Goal: Task Accomplishment & Management: Manage account settings

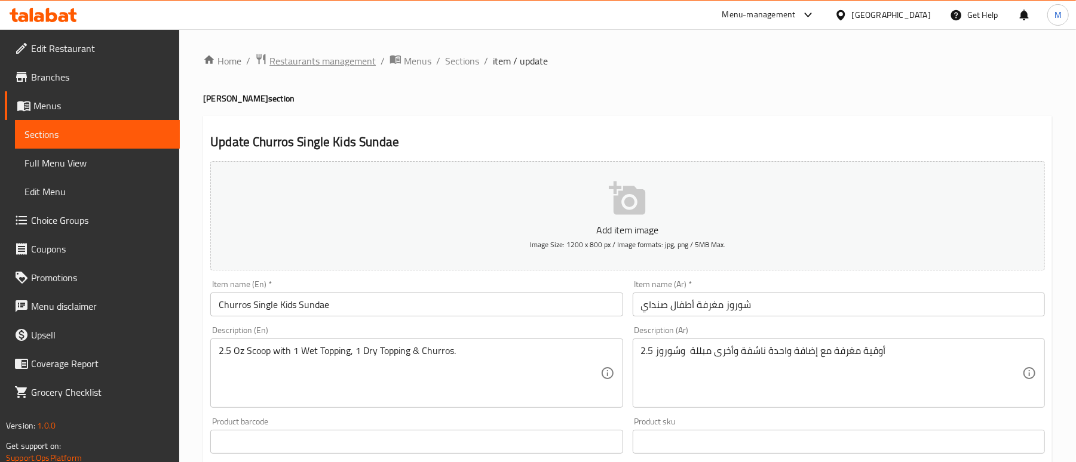
click at [314, 67] on span "Restaurants management" at bounding box center [322, 61] width 106 height 14
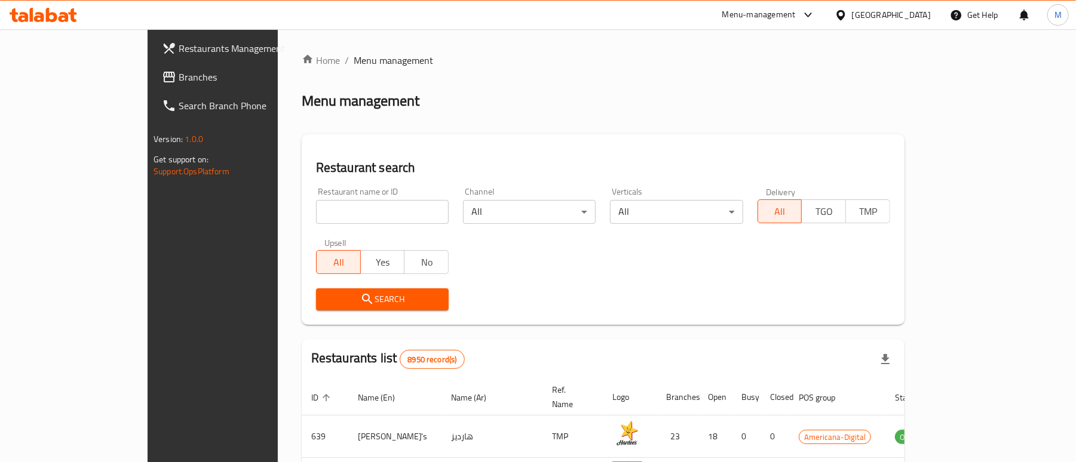
click at [913, 16] on div "Qatar" at bounding box center [891, 14] width 79 height 13
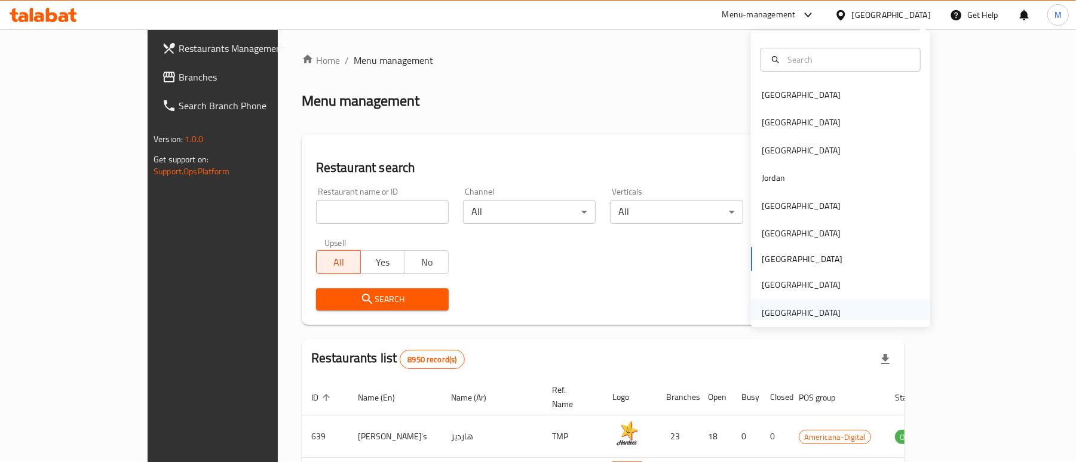
click at [803, 320] on div "[GEOGRAPHIC_DATA]" at bounding box center [800, 312] width 79 height 13
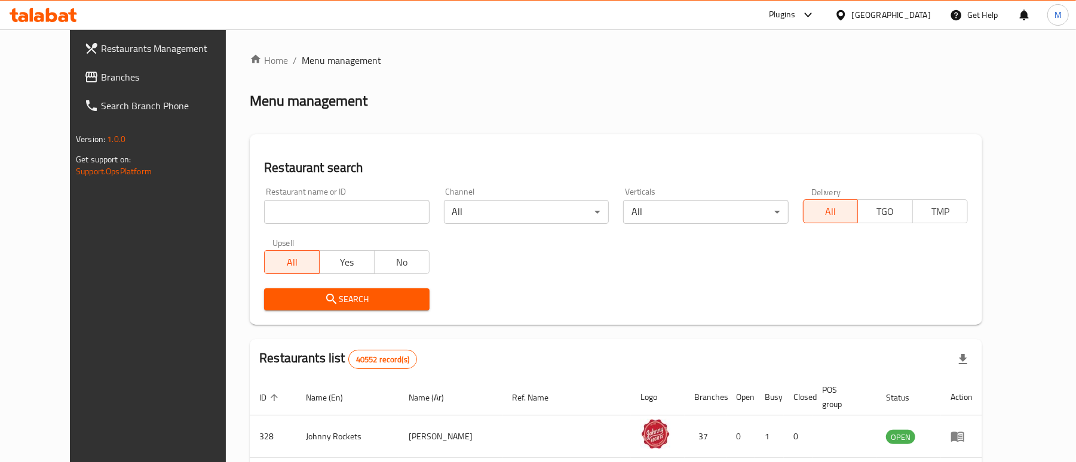
click at [786, 10] on div "Plugins" at bounding box center [782, 15] width 26 height 14
click at [704, 192] on div "Restaurant-Management" at bounding box center [696, 191] width 94 height 13
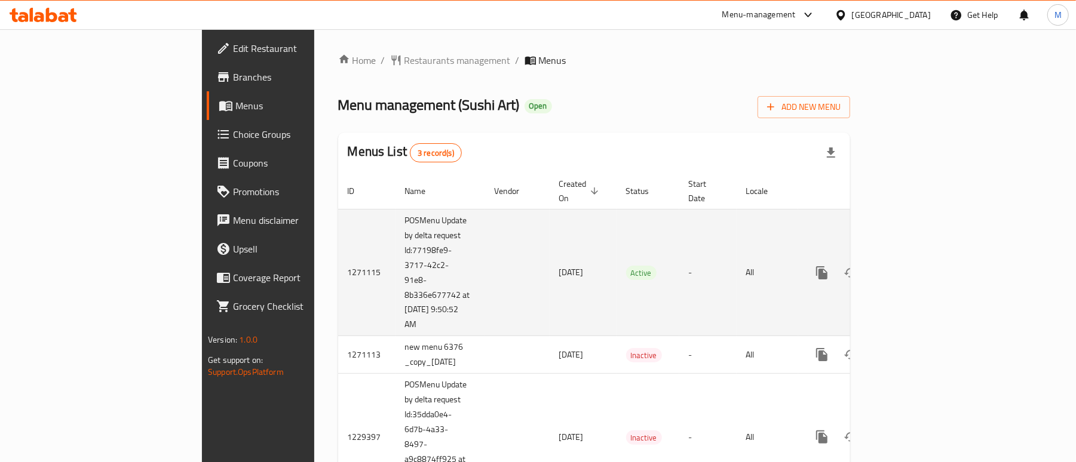
click at [922, 259] on link "enhanced table" at bounding box center [907, 273] width 29 height 29
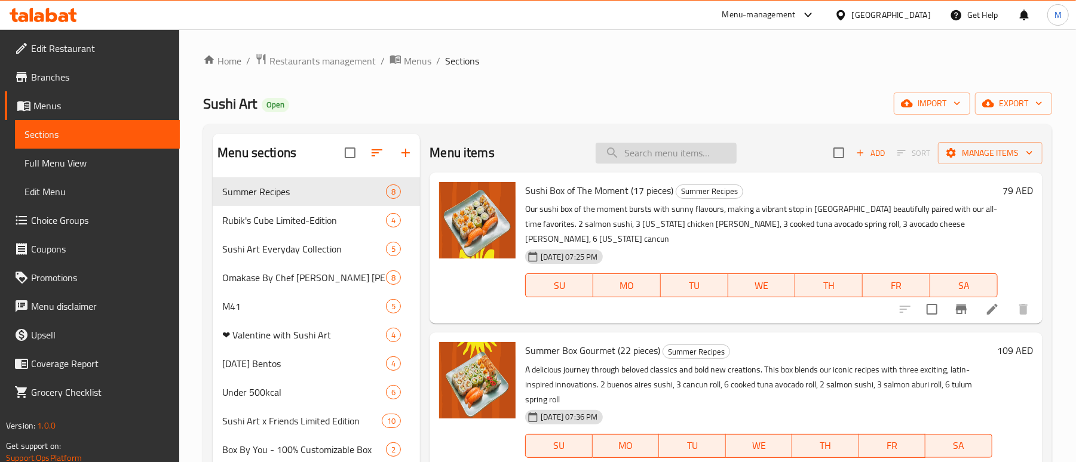
click at [638, 156] on input "search" at bounding box center [665, 153] width 141 height 21
paste input "Little Salmon – 9 pcs"
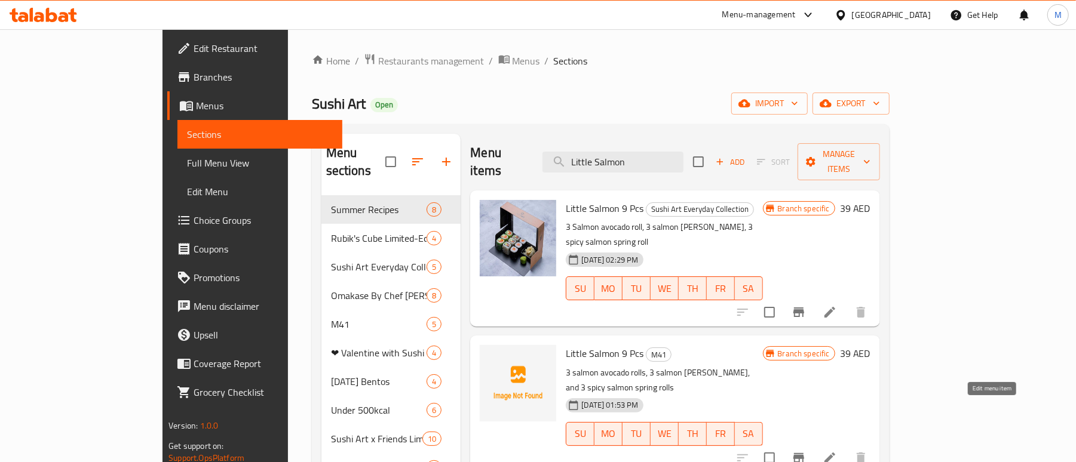
type input "Little Salmon"
click at [837, 451] on icon at bounding box center [829, 458] width 14 height 14
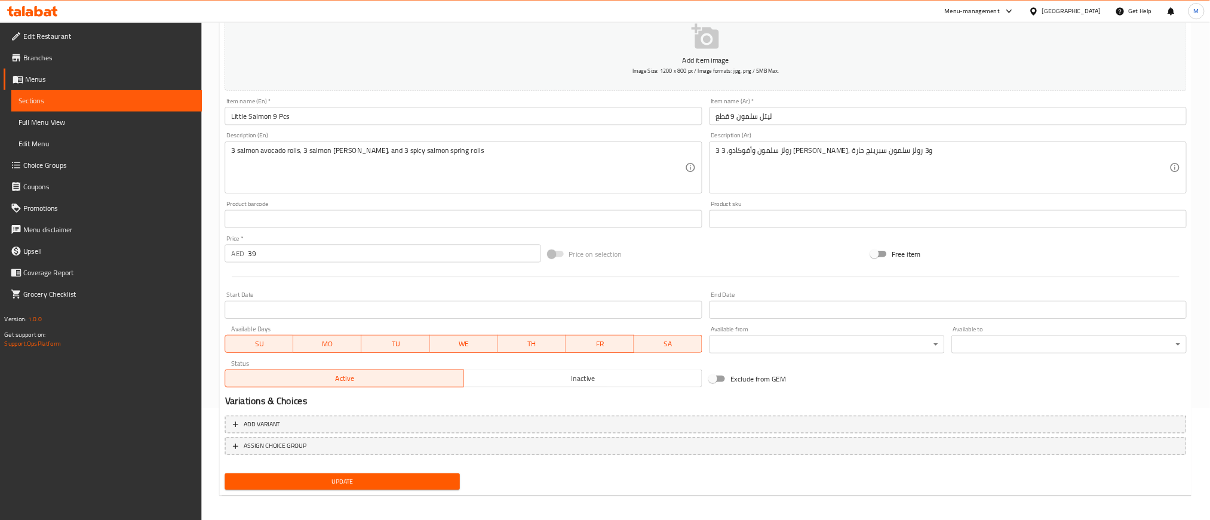
scroll to position [153, 0]
